Goal: Task Accomplishment & Management: Manage account settings

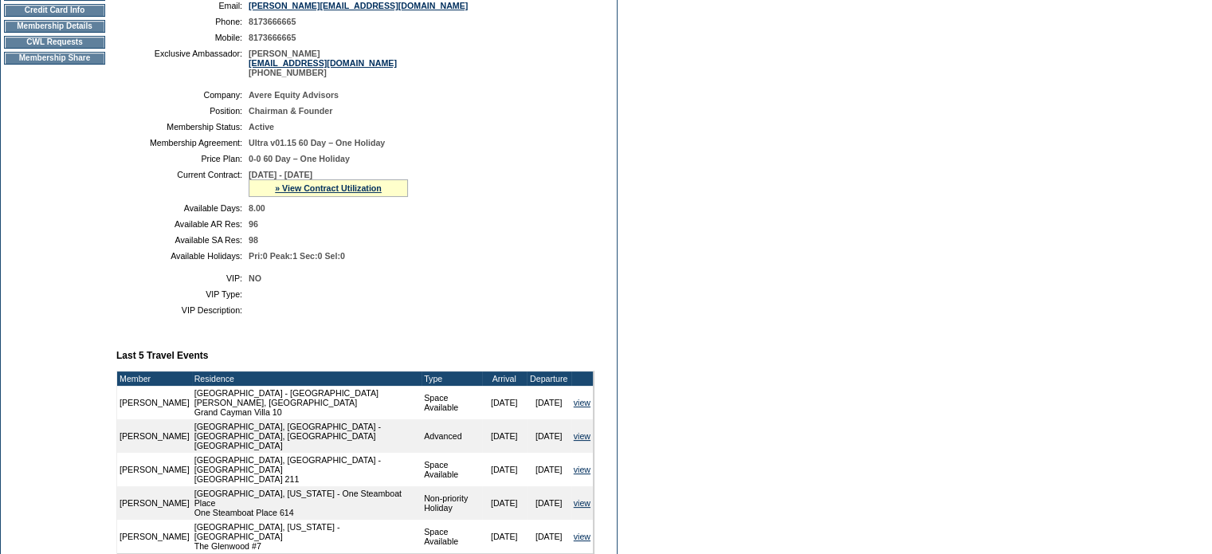
scroll to position [239, 0]
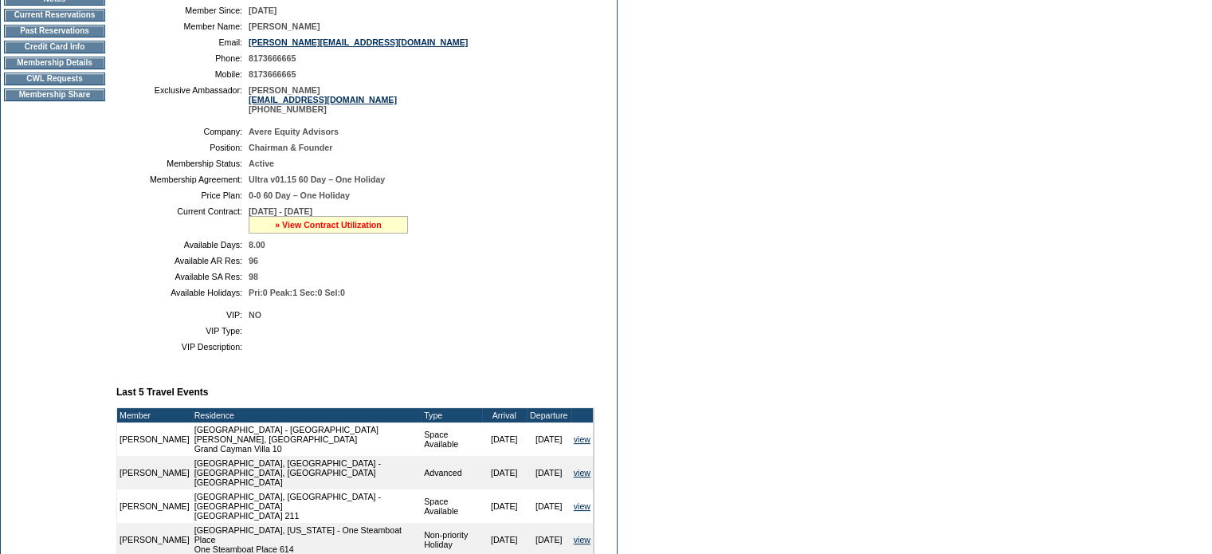
click at [316, 230] on link "» View Contract Utilization" at bounding box center [328, 225] width 107 height 10
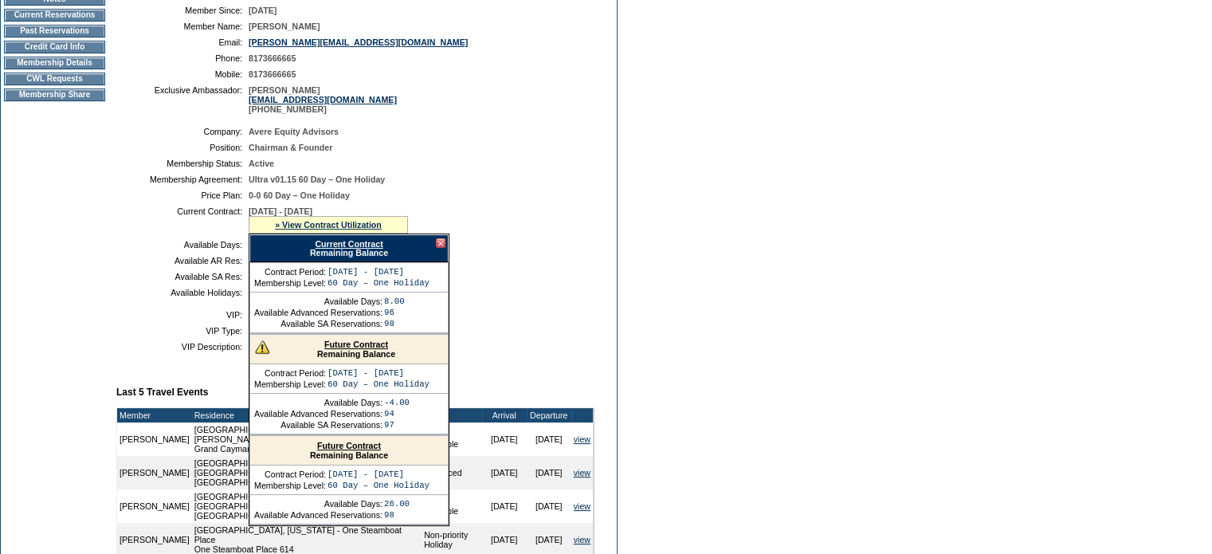
click at [443, 248] on div at bounding box center [441, 243] width 10 height 10
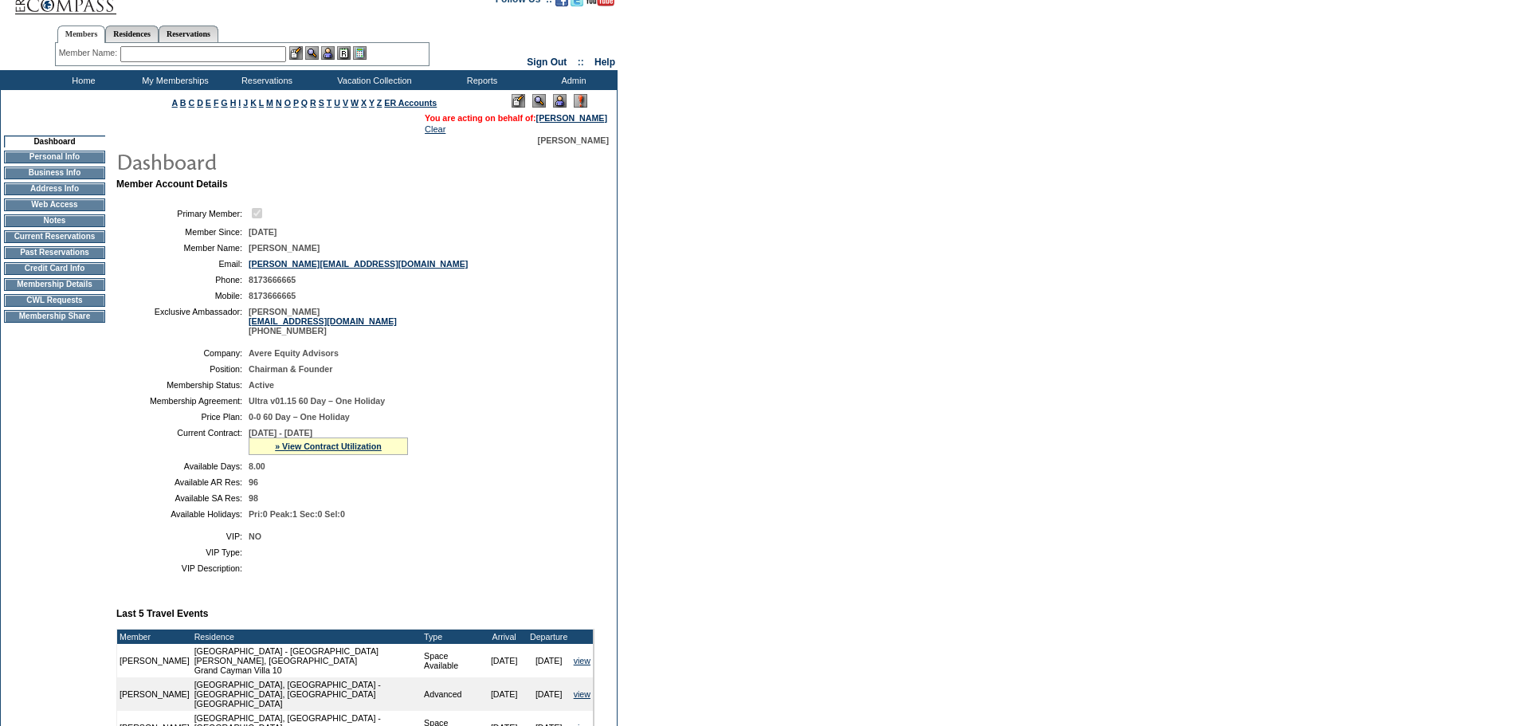
scroll to position [0, 0]
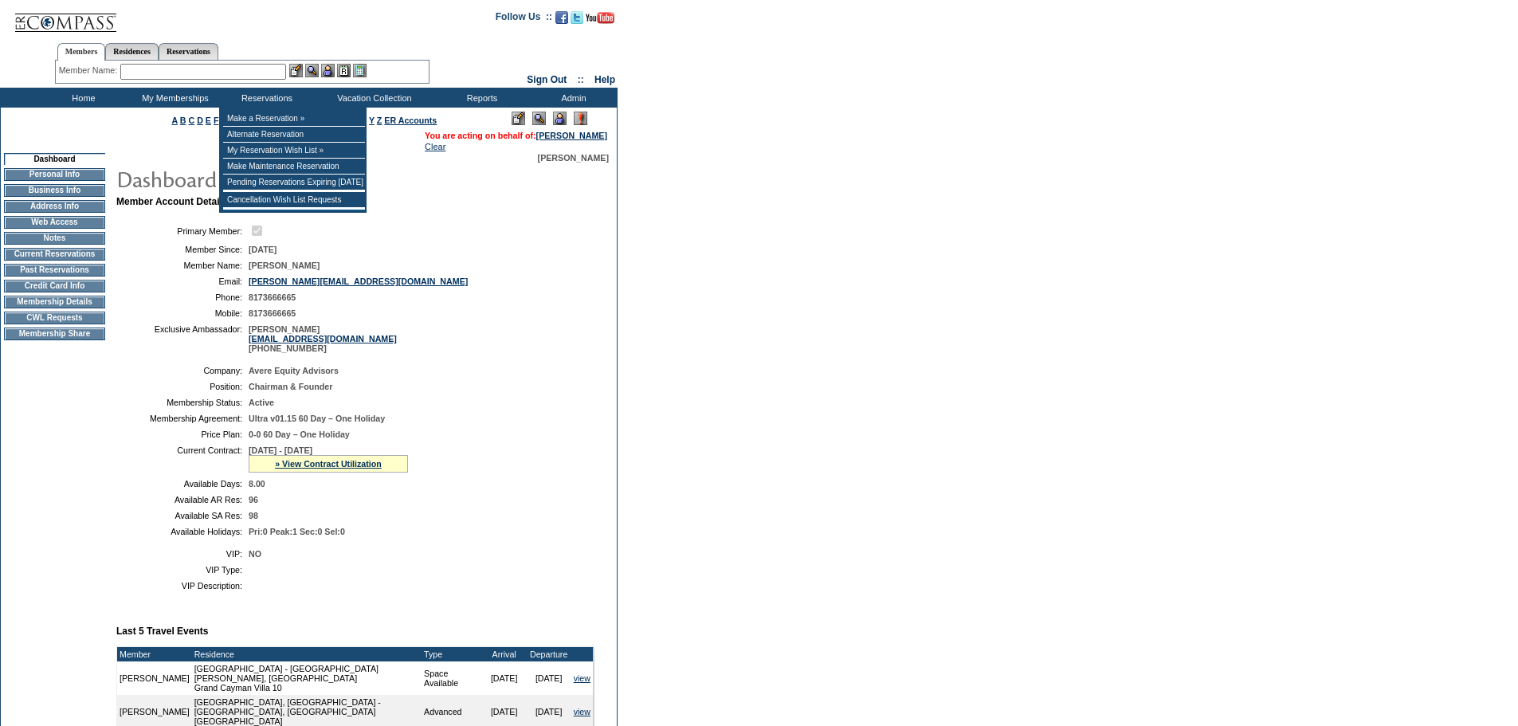
click at [268, 71] on input "text" at bounding box center [203, 72] width 166 height 16
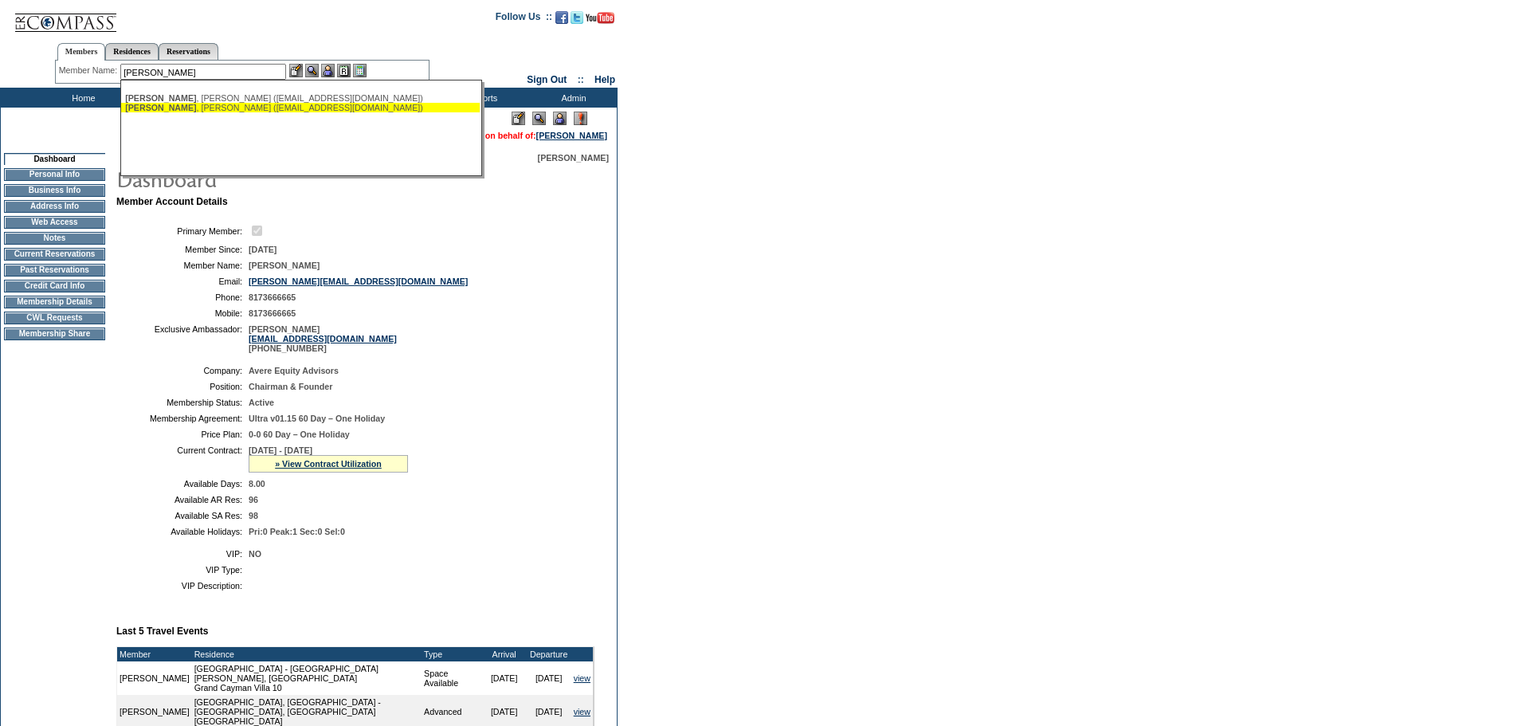
click at [184, 105] on div "Milner , Reese (rmilner2@aol.com)" at bounding box center [300, 108] width 351 height 10
type input "Milner, Reese (rmilner2@aol.com)"
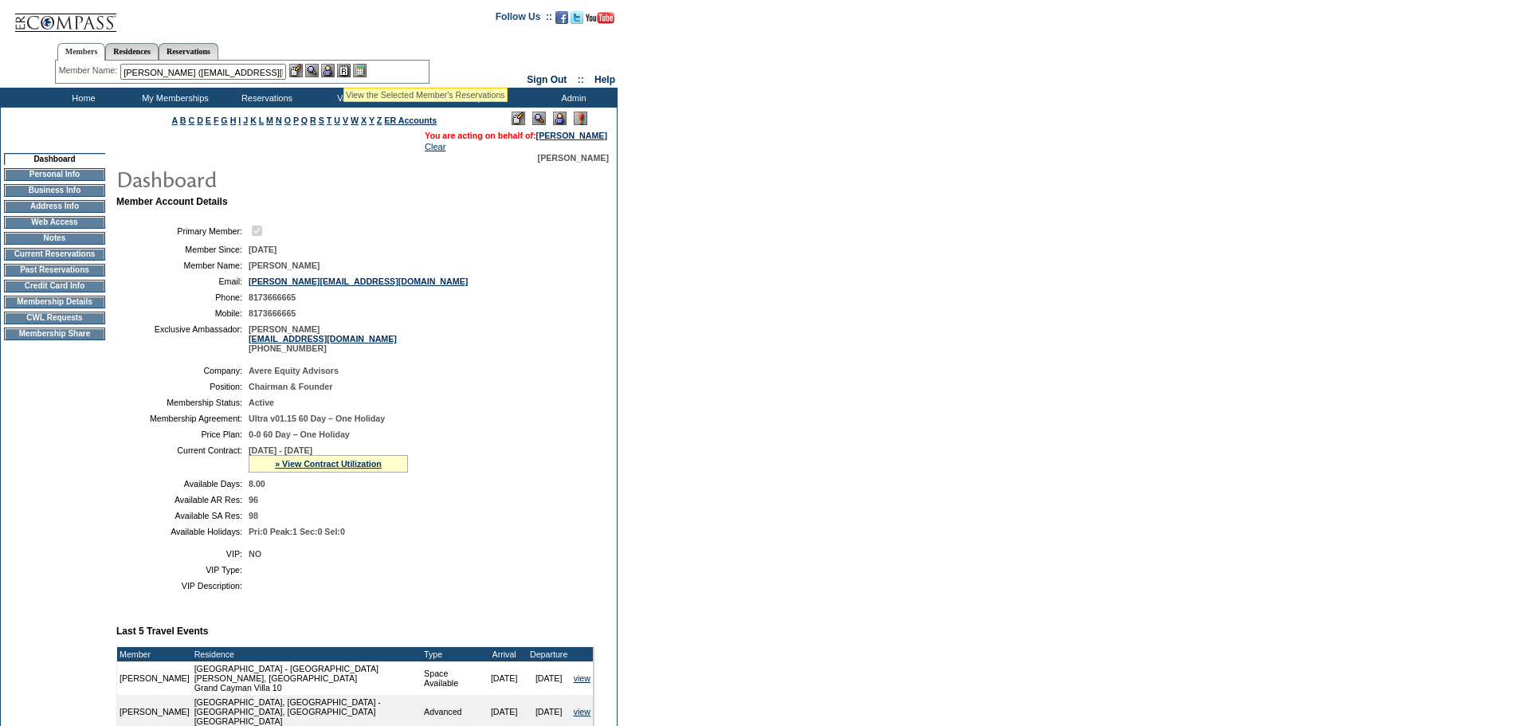
click at [335, 69] on img at bounding box center [328, 71] width 14 height 14
click at [316, 71] on img at bounding box center [312, 71] width 14 height 14
